Goal: Transaction & Acquisition: Download file/media

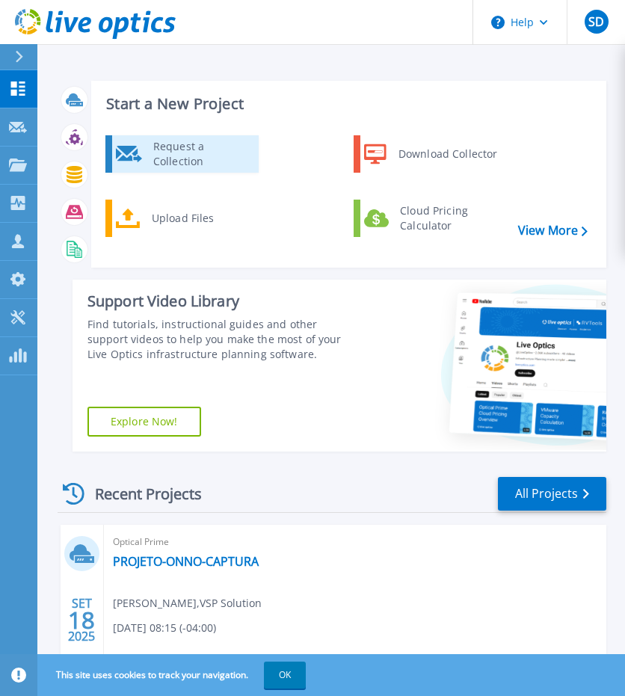
click at [179, 159] on div "Request a Collection" at bounding box center [200, 154] width 109 height 30
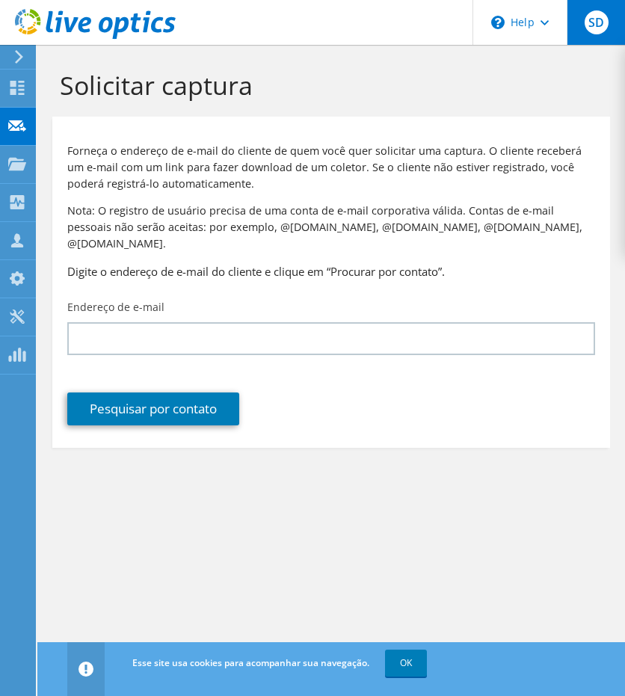
click at [592, 34] on div "SD" at bounding box center [596, 22] width 58 height 45
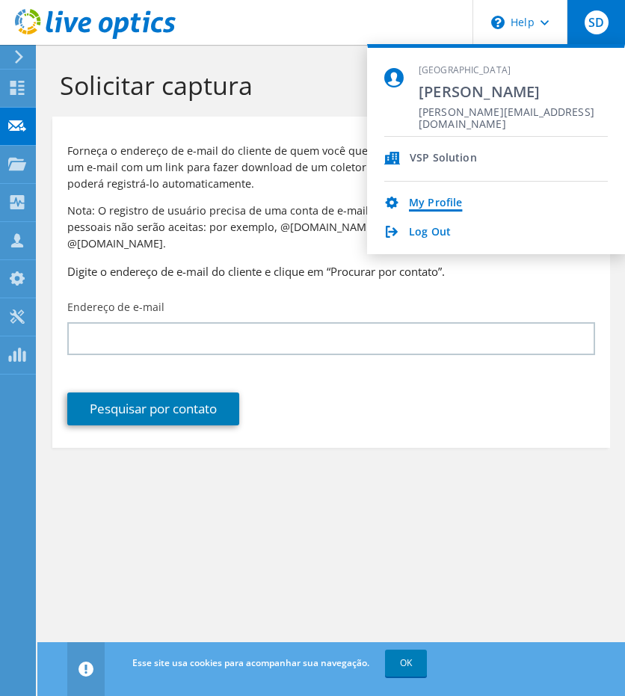
click at [437, 197] on link "My Profile" at bounding box center [435, 204] width 53 height 14
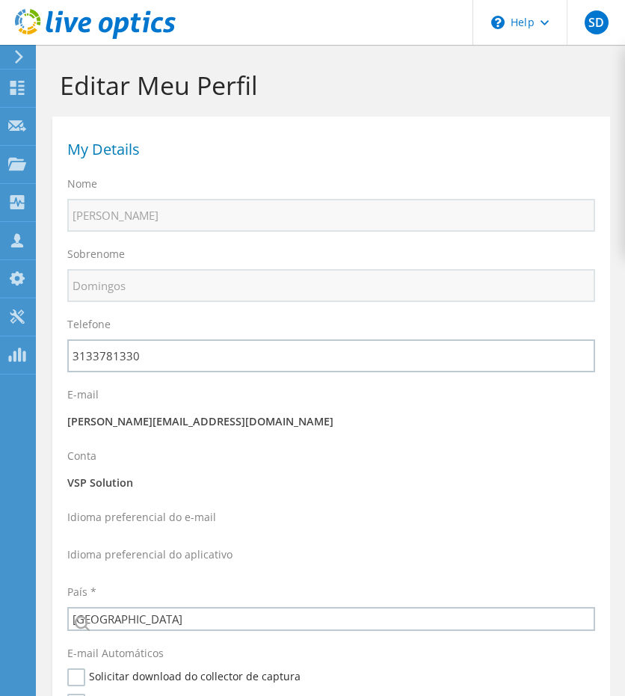
select select "30"
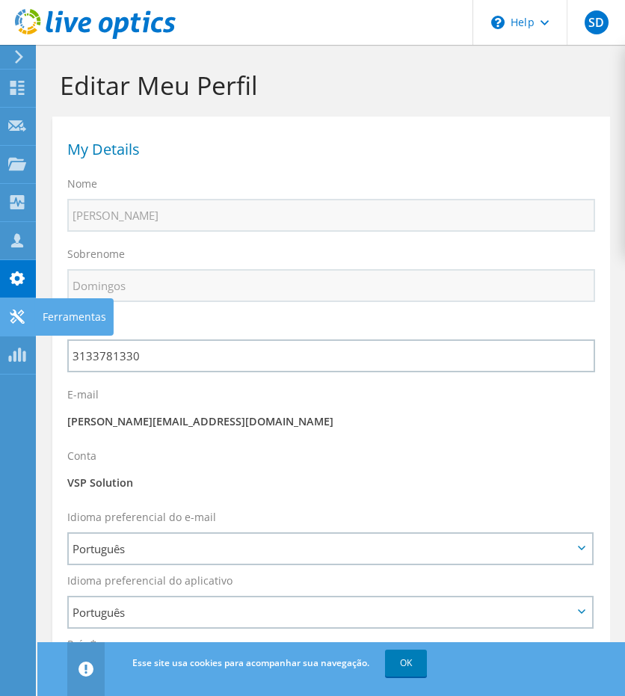
click at [21, 320] on use at bounding box center [17, 317] width 14 height 14
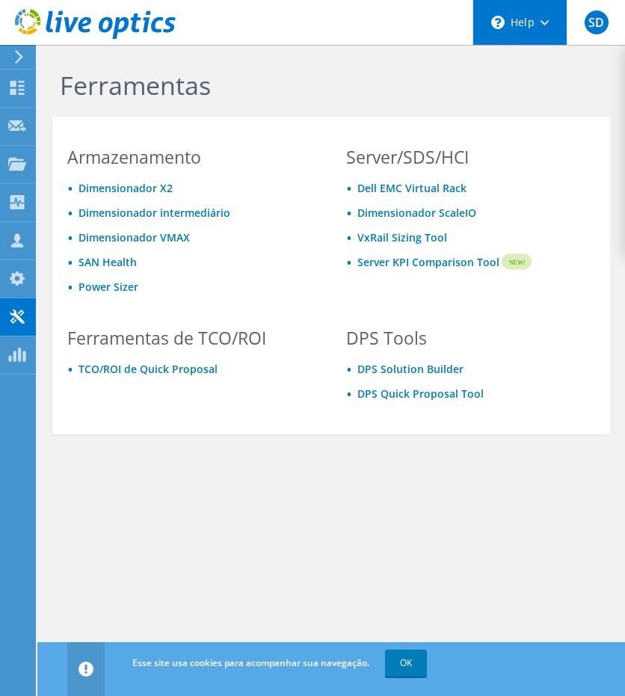
click at [560, 23] on div "\n Help" at bounding box center [520, 22] width 94 height 45
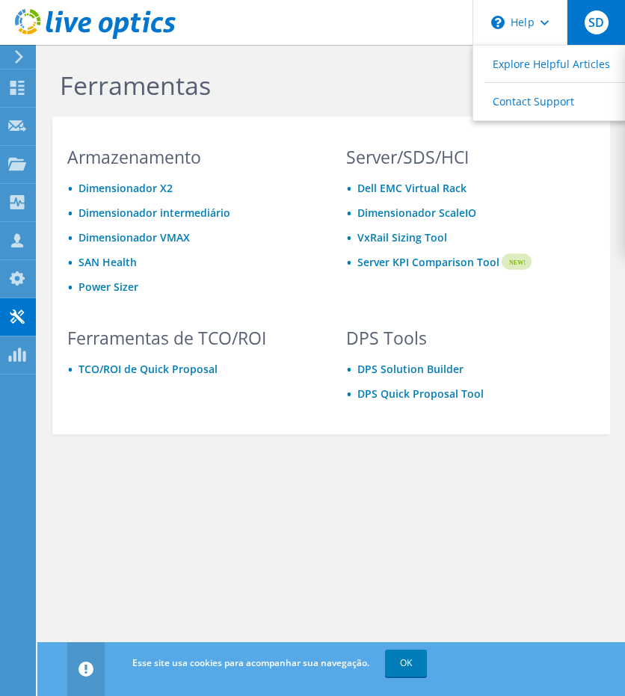
click at [598, 23] on span "SD" at bounding box center [597, 22] width 24 height 24
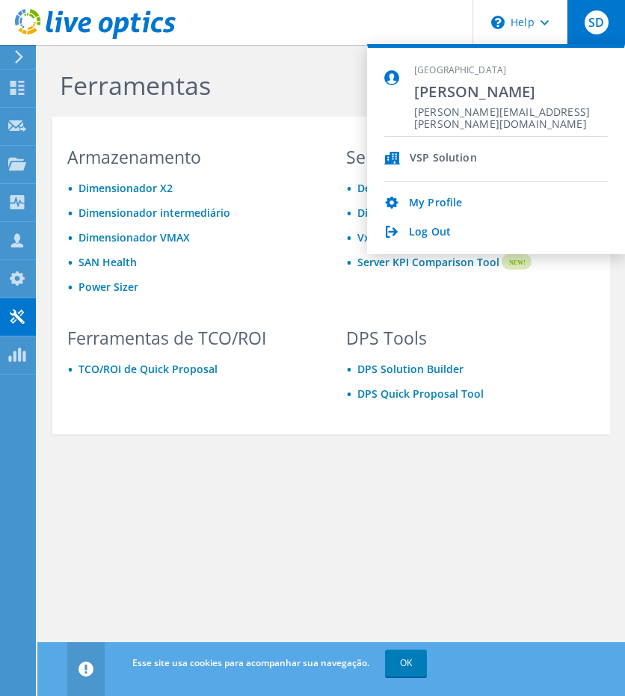
click at [440, 147] on div "VSP Solution" at bounding box center [497, 159] width 224 height 45
click at [444, 203] on link "My Profile" at bounding box center [435, 204] width 53 height 14
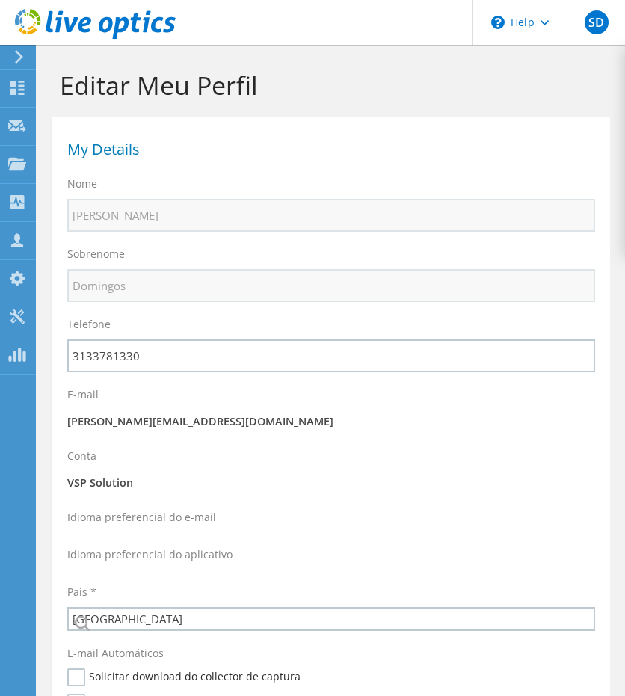
select select "30"
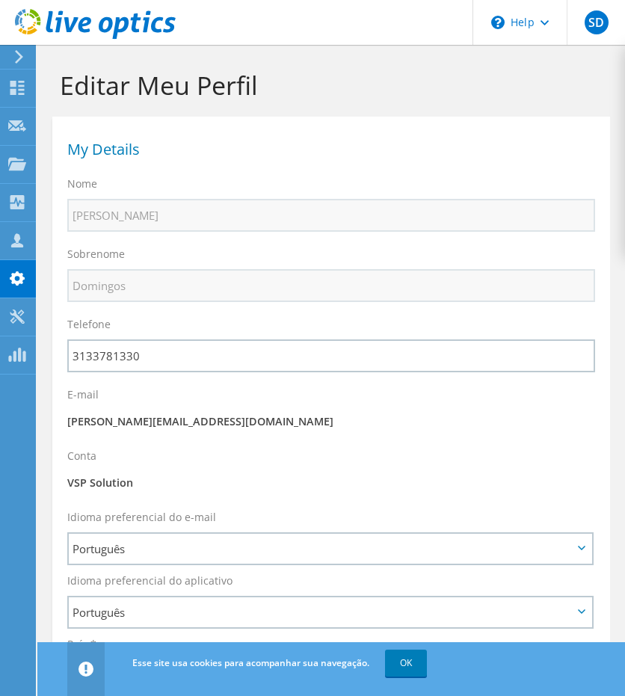
click at [73, 25] on use at bounding box center [95, 24] width 161 height 30
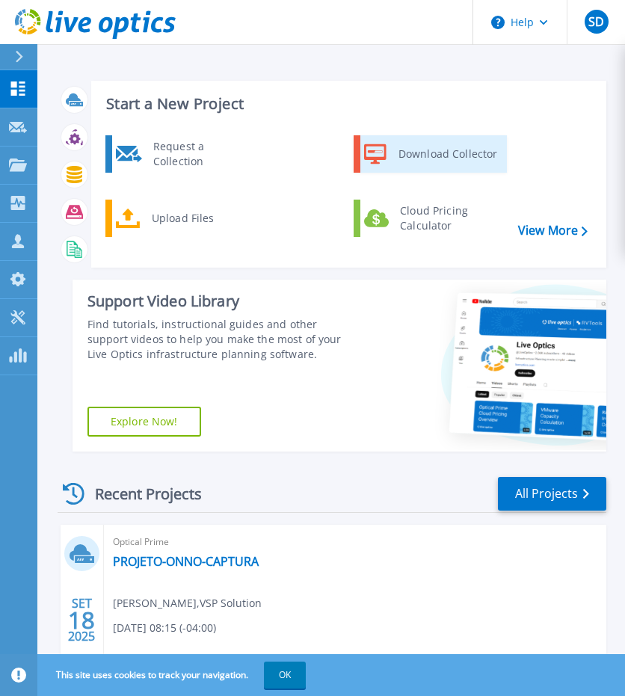
click at [391, 162] on div "Download Collector" at bounding box center [447, 154] width 113 height 30
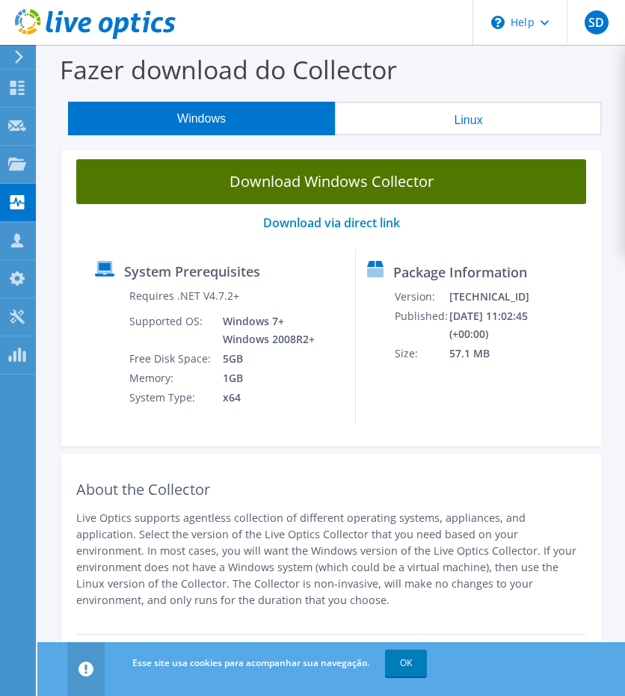
click at [373, 185] on link "Download Windows Collector" at bounding box center [331, 181] width 510 height 45
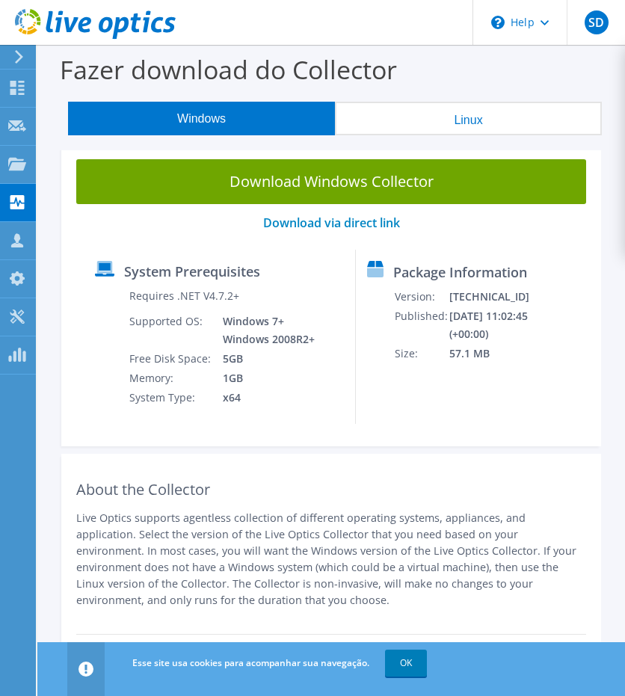
click at [30, 22] on icon at bounding box center [95, 24] width 161 height 31
